Goal: Task Accomplishment & Management: Complete application form

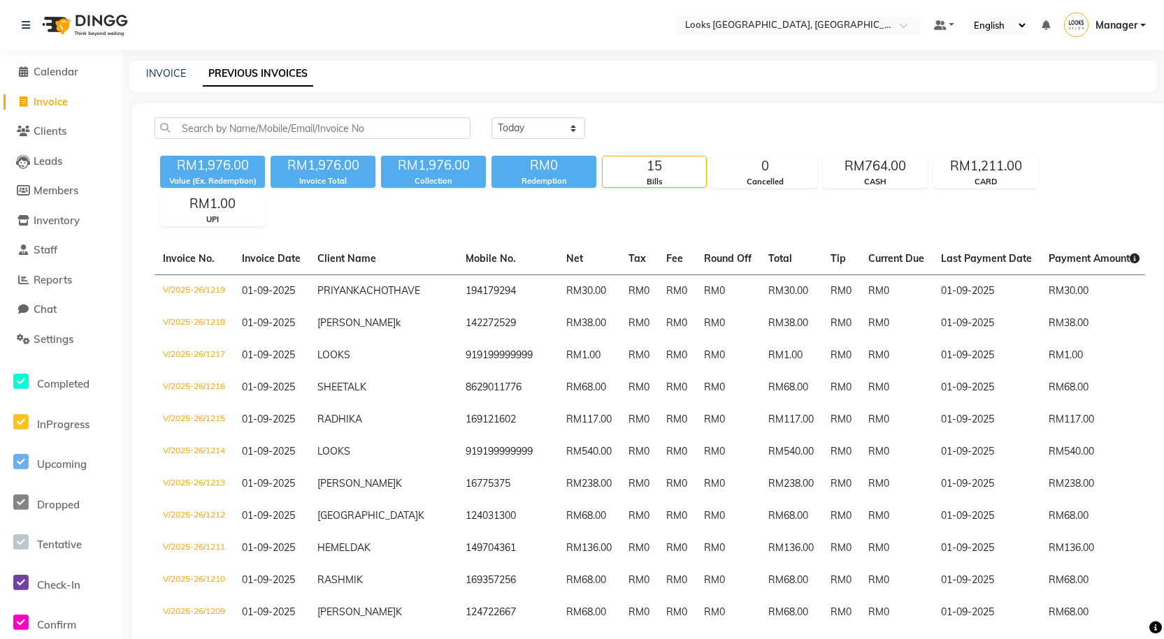
click at [17, 21] on div at bounding box center [76, 25] width 131 height 39
click at [31, 30] on link at bounding box center [29, 25] width 14 height 39
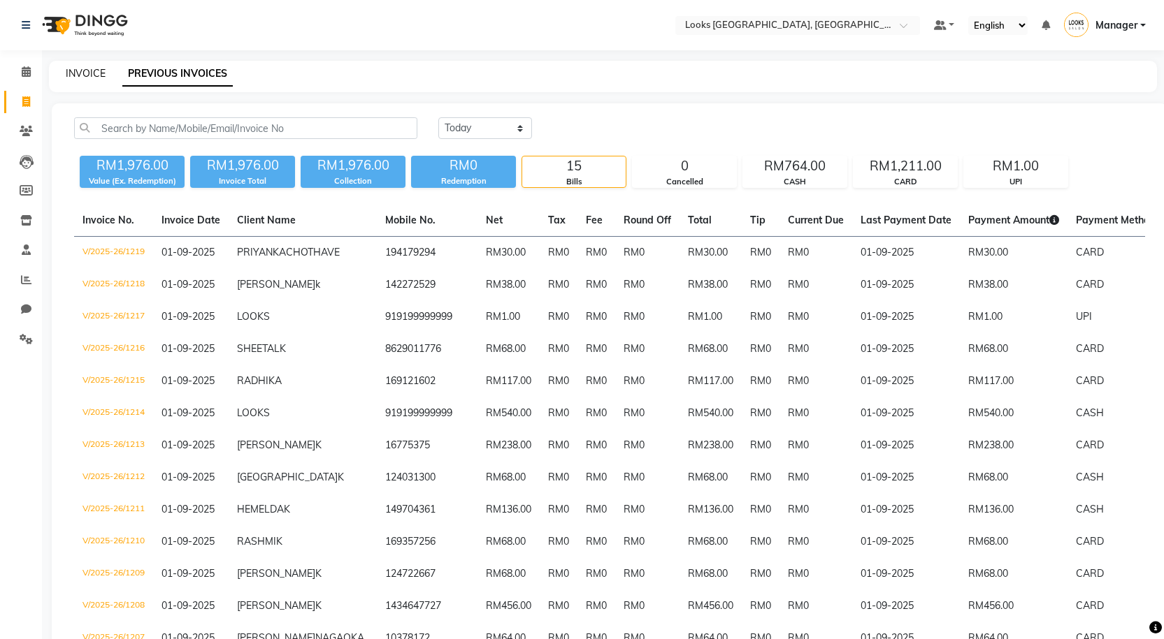
click at [66, 71] on link "INVOICE" at bounding box center [86, 73] width 40 height 13
select select "service"
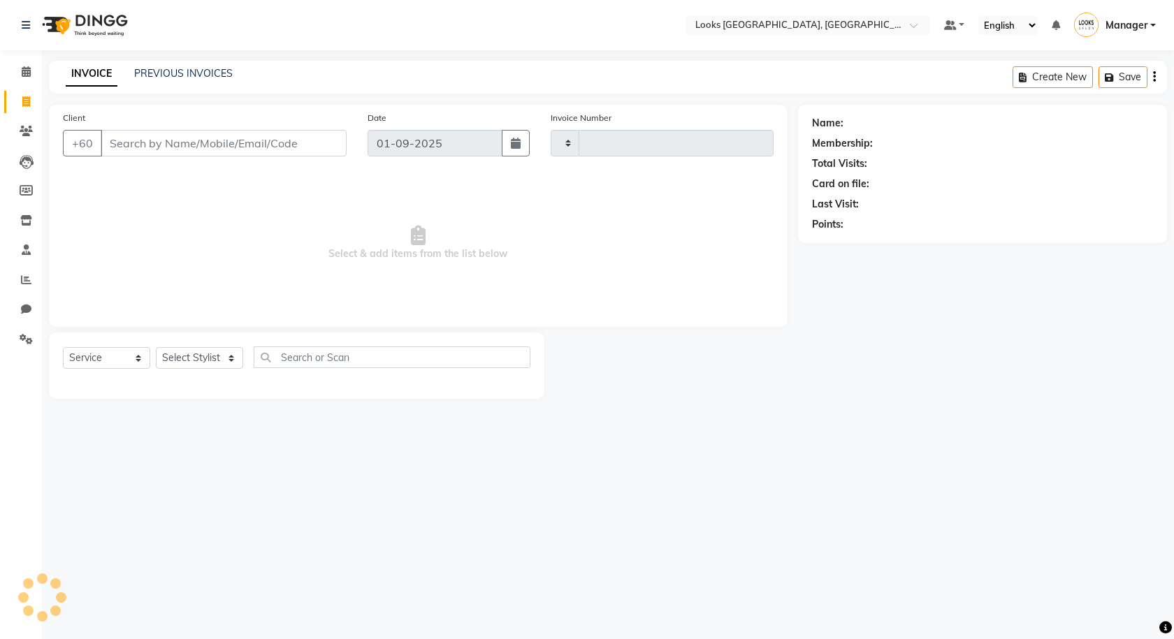
type input "1220"
select select "8109"
